Goal: Task Accomplishment & Management: Manage account settings

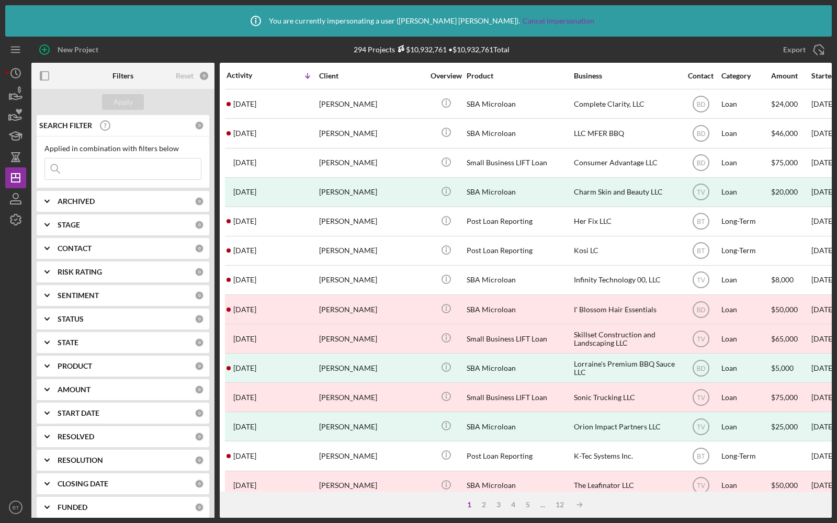
scroll to position [326, 0]
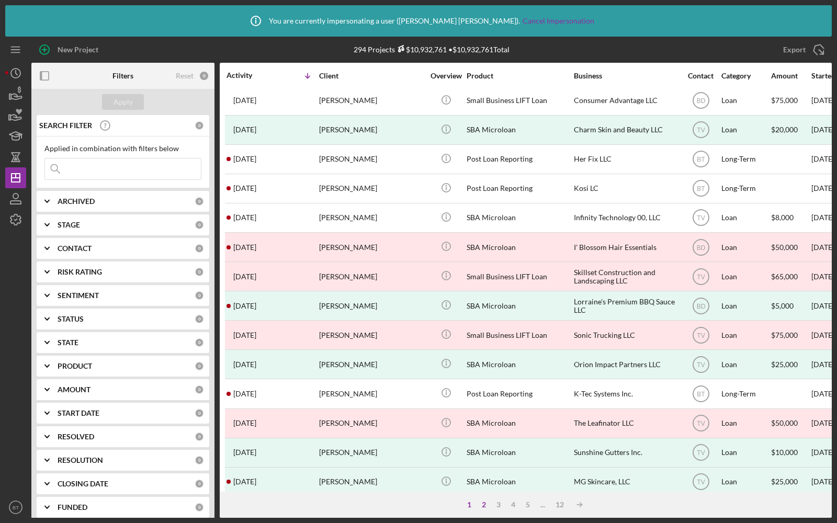
click at [485, 503] on div "2" at bounding box center [484, 505] width 15 height 8
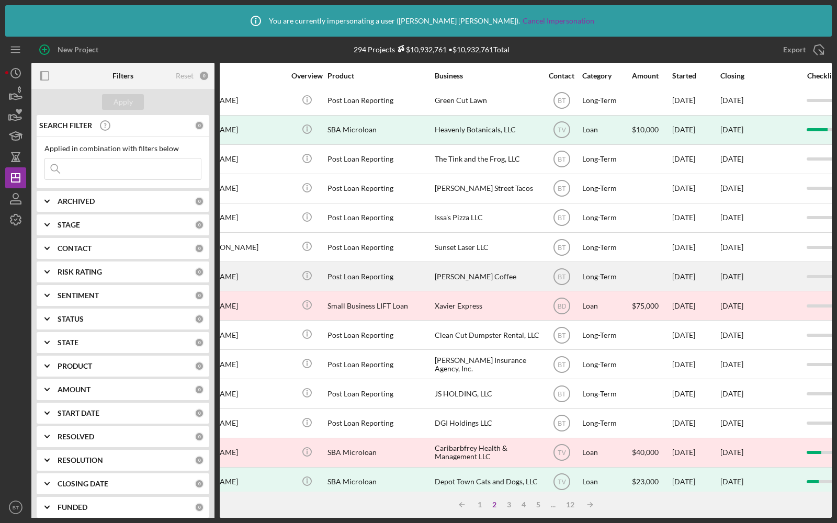
scroll to position [326, 155]
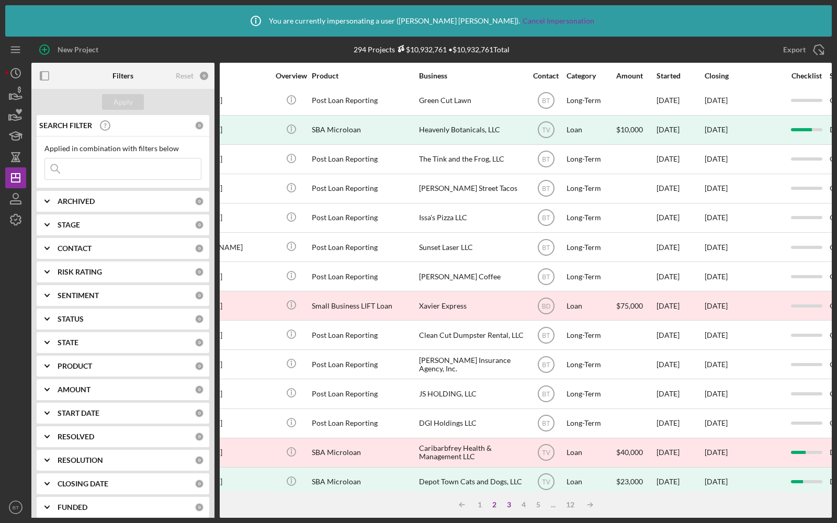
click at [508, 504] on div "3" at bounding box center [509, 505] width 15 height 8
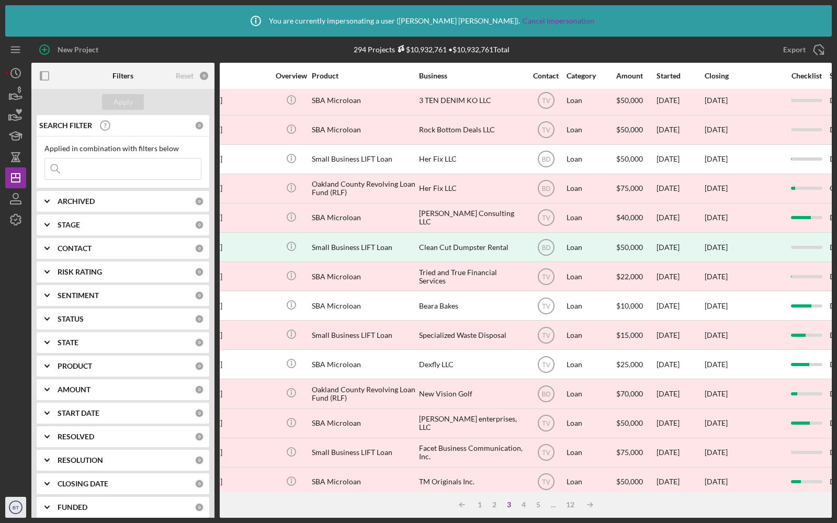
click at [17, 508] on text "BT" at bounding box center [16, 508] width 6 height 6
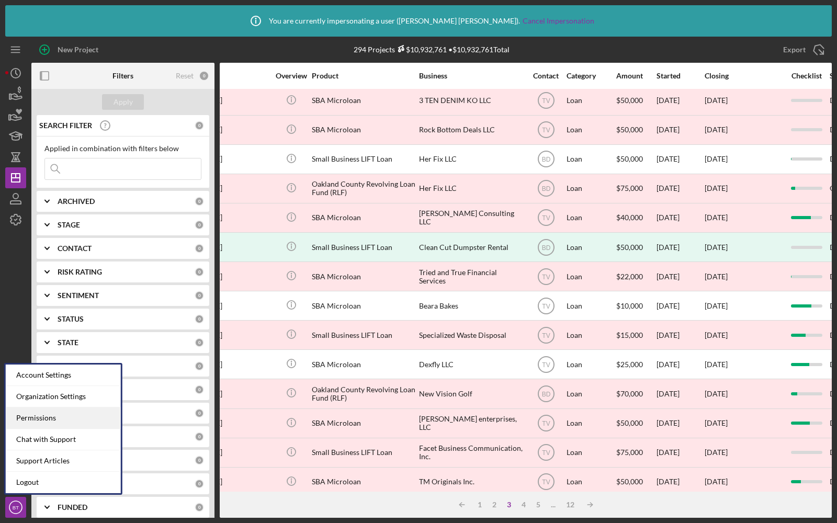
click at [37, 422] on div "Permissions" at bounding box center [63, 418] width 115 height 21
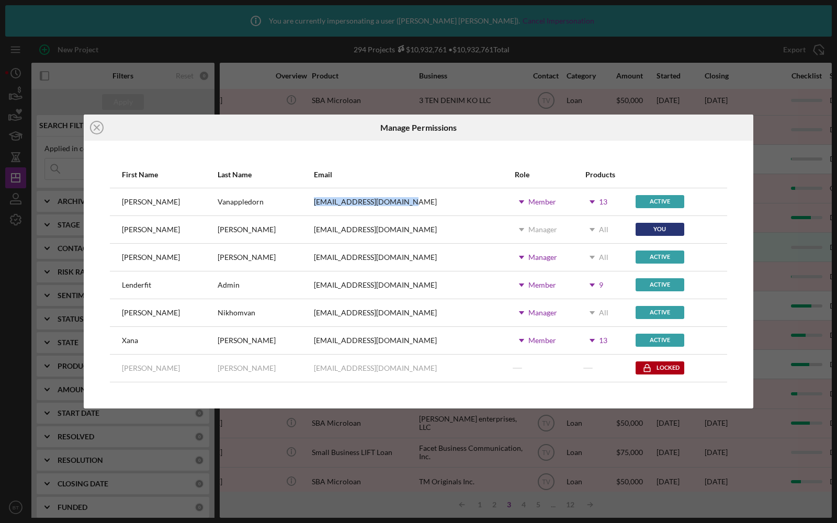
drag, startPoint x: 369, startPoint y: 204, endPoint x: 269, endPoint y: 205, distance: 99.9
click at [269, 205] on tr "[PERSON_NAME] [EMAIL_ADDRESS][DOMAIN_NAME] Icon/Dropdown Arrow Member Icon/Drop…" at bounding box center [418, 202] width 617 height 28
copy tr "[EMAIL_ADDRESS][DOMAIN_NAME]"
drag, startPoint x: 351, startPoint y: 338, endPoint x: 269, endPoint y: 341, distance: 81.7
click at [269, 341] on tr "[PERSON_NAME] [EMAIL_ADDRESS][DOMAIN_NAME] Icon/Dropdown Arrow Member Icon/Drop…" at bounding box center [418, 340] width 617 height 28
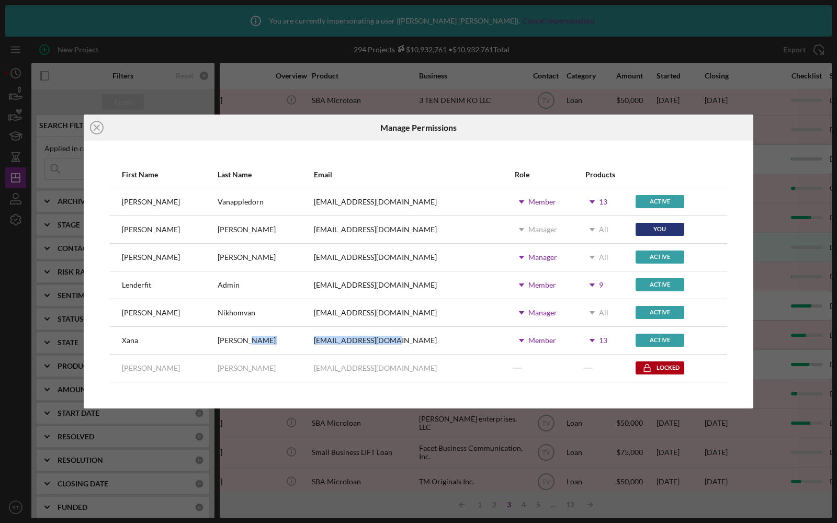
copy tr "[EMAIL_ADDRESS][DOMAIN_NAME]"
